Goal: Task Accomplishment & Management: Manage account settings

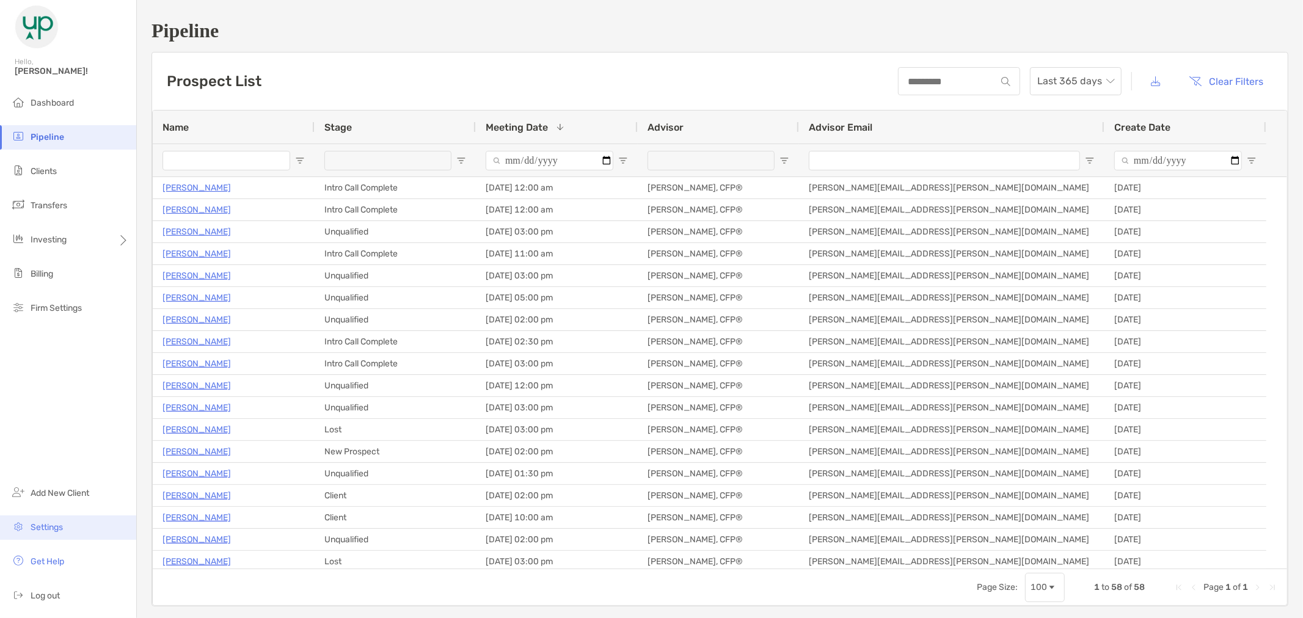
click at [68, 531] on li "Settings" at bounding box center [68, 527] width 136 height 24
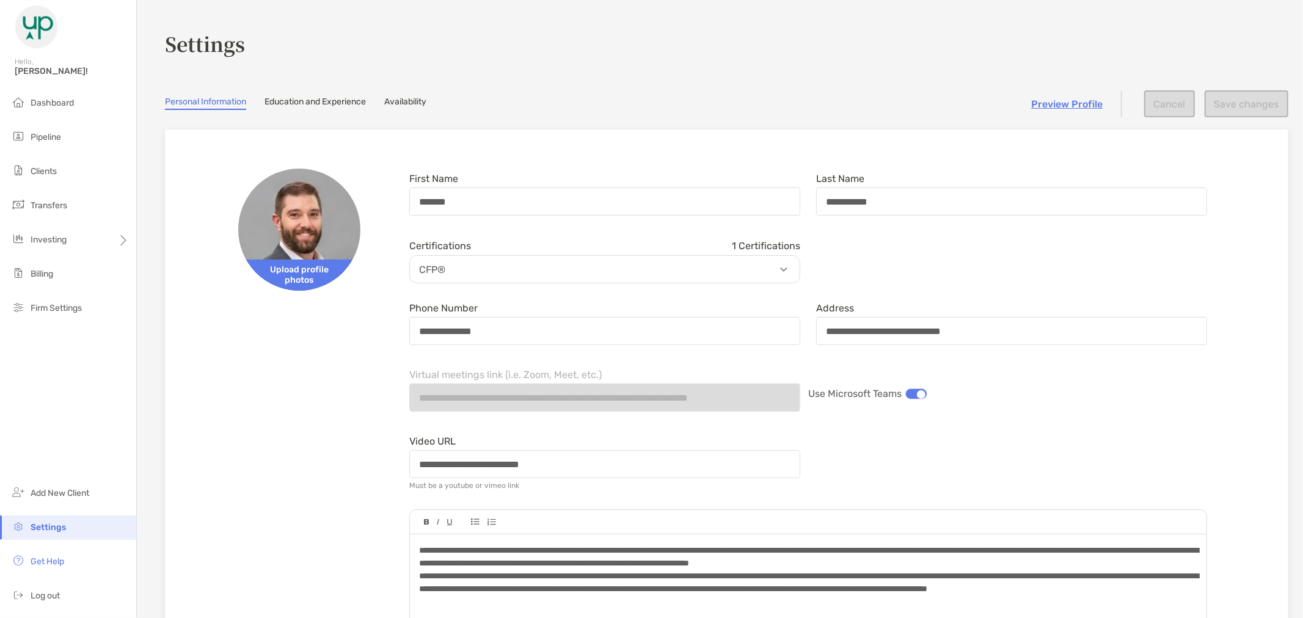
click at [410, 98] on link "Availability" at bounding box center [405, 102] width 42 height 13
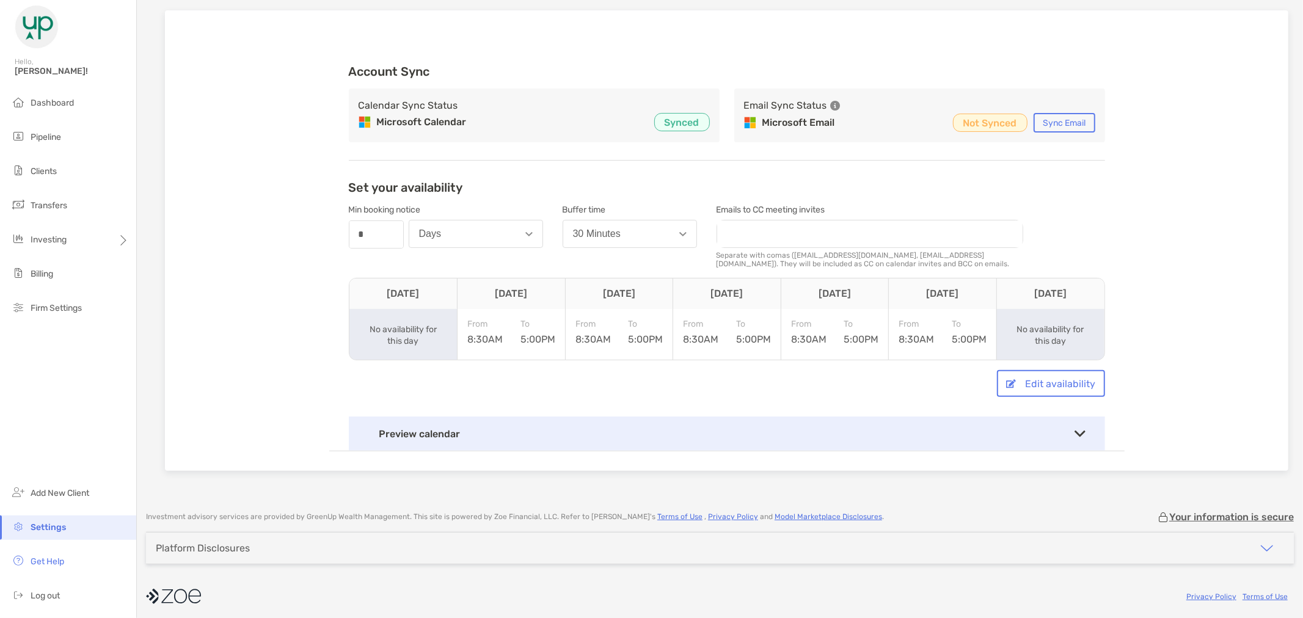
scroll to position [123, 0]
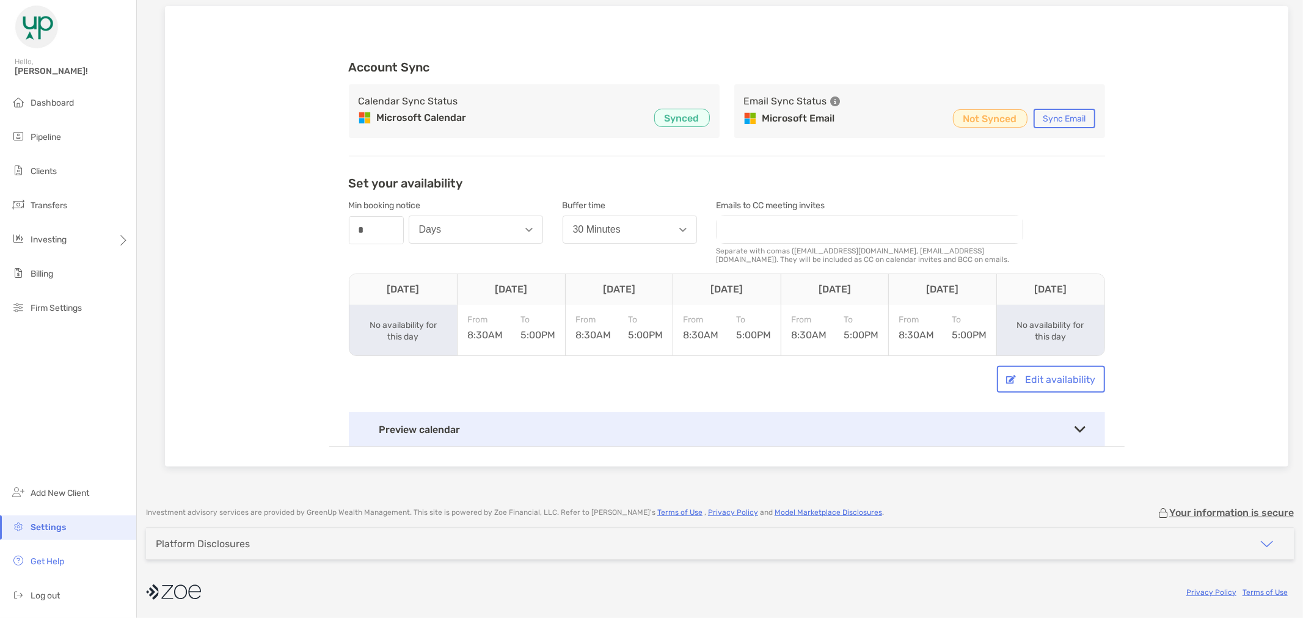
click at [1085, 423] on div "Preview calendar" at bounding box center [727, 429] width 756 height 34
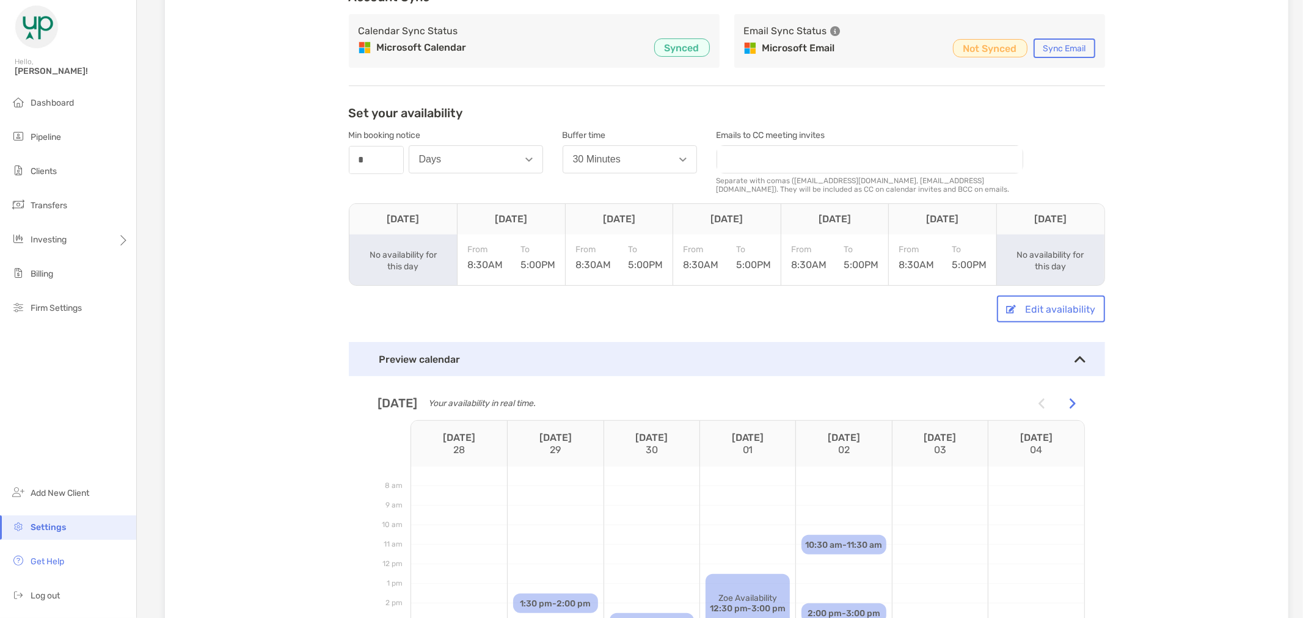
scroll to position [191, 0]
